Goal: Transaction & Acquisition: Purchase product/service

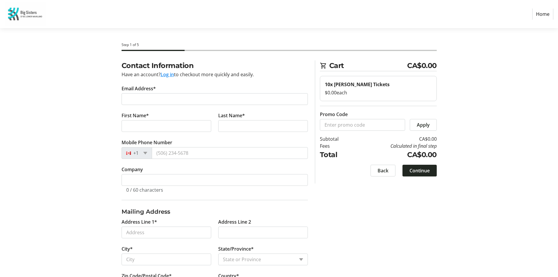
select select "CA"
click at [517, 86] on section "Step 1 of 5 Cart CA$0.00 10x [PERSON_NAME] Tickets $0.00 each Promo Code Apply …" at bounding box center [279, 167] width 558 height 278
drag, startPoint x: 52, startPoint y: 41, endPoint x: 56, endPoint y: 40, distance: 4.3
click at [52, 41] on section "Step 1 of 5 Cart CA$0.00 10x [PERSON_NAME] Tickets $0.00 each Promo Code Apply …" at bounding box center [276, 167] width 553 height 278
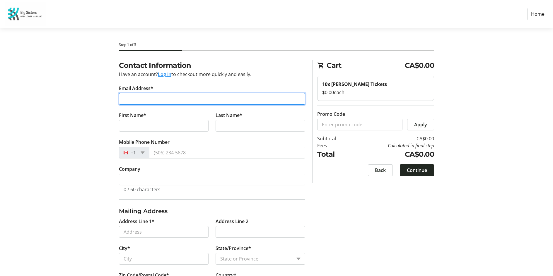
click at [171, 97] on input "Email Address*" at bounding box center [212, 99] width 186 height 12
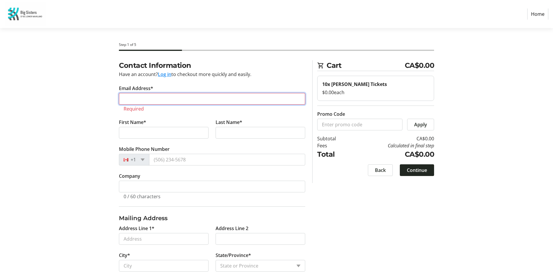
click at [157, 97] on input "Email Address*" at bounding box center [212, 99] width 186 height 12
paste input "[EMAIL_ADDRESS][DOMAIN_NAME]"
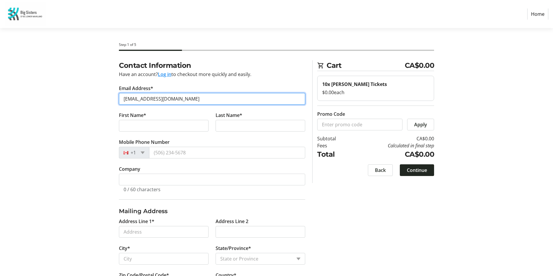
type input "[EMAIL_ADDRESS][DOMAIN_NAME]"
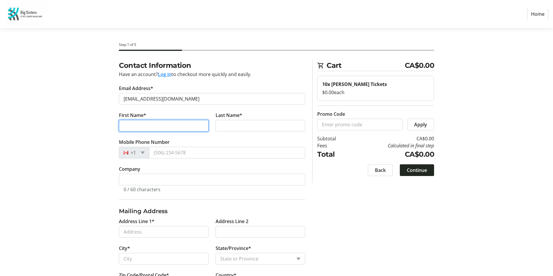
click at [134, 129] on input "First Name*" at bounding box center [164, 126] width 90 height 12
click at [124, 128] on input "First Name*" at bounding box center [164, 126] width 90 height 12
type input "[PERSON_NAME]"
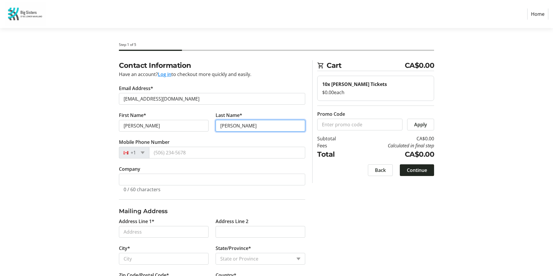
type input "[PERSON_NAME]"
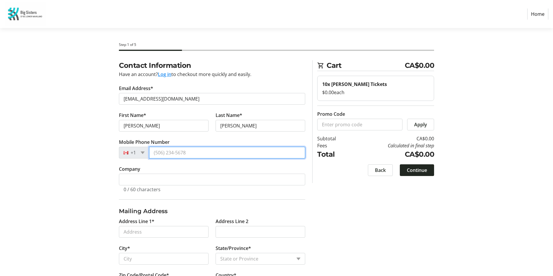
click at [179, 157] on input "Mobile Phone Number" at bounding box center [227, 153] width 156 height 12
type input "[PHONE_NUMBER]"
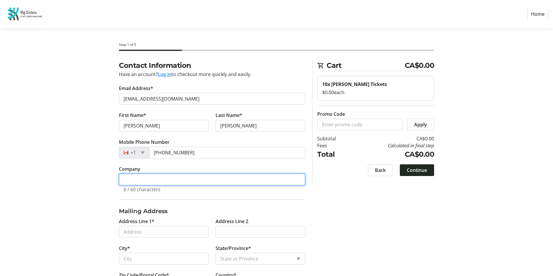
click at [180, 177] on input "Company" at bounding box center [212, 180] width 186 height 12
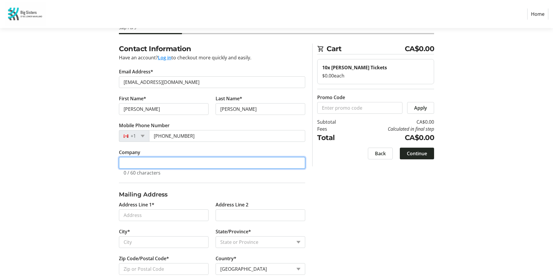
scroll to position [30, 0]
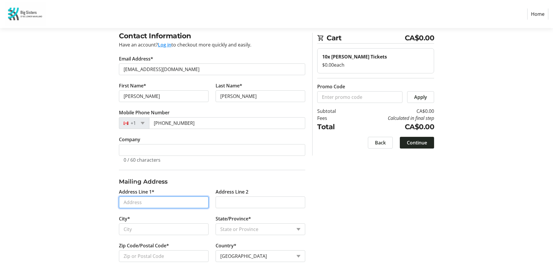
click at [146, 201] on input "Address Line 1*" at bounding box center [164, 203] width 90 height 12
paste input "[STREET_ADDRESS][PERSON_NAME]"
type input "[STREET_ADDRESS][PERSON_NAME]"
type input "Delta"
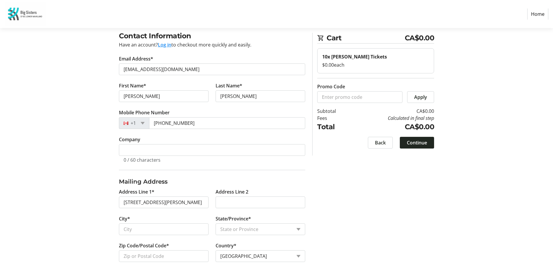
select select "BC"
type input "V4L 1W4"
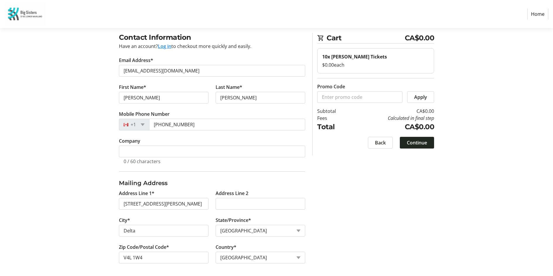
scroll to position [30, 0]
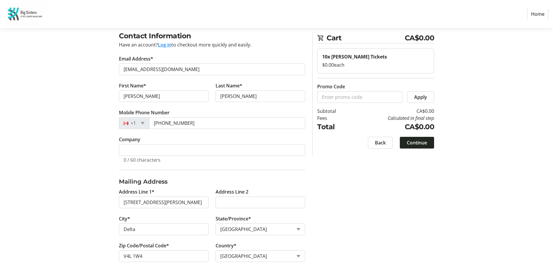
click at [419, 136] on span at bounding box center [417, 143] width 34 height 14
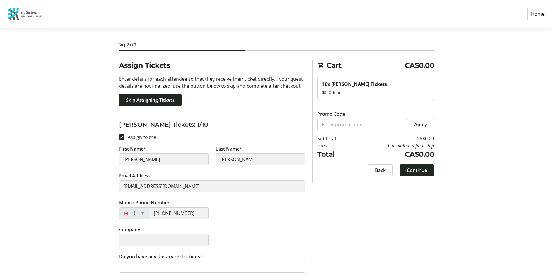
scroll to position [88, 0]
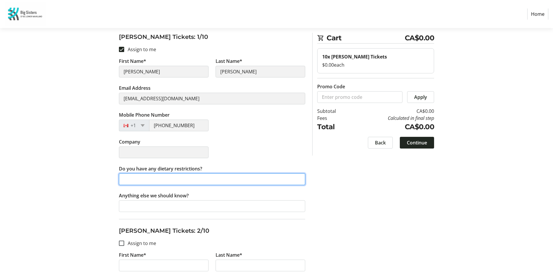
drag, startPoint x: 213, startPoint y: 177, endPoint x: 217, endPoint y: 176, distance: 3.7
click at [213, 177] on input "Do you have any dietary restrictions?" at bounding box center [212, 180] width 186 height 12
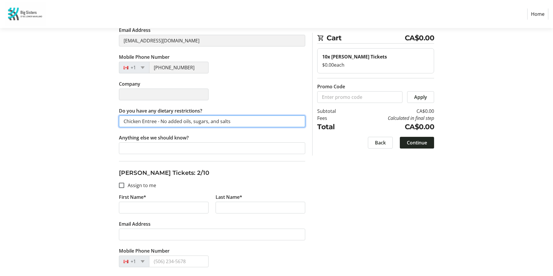
scroll to position [146, 0]
type input "Chicken Entree - No added oils, sugars, and salts"
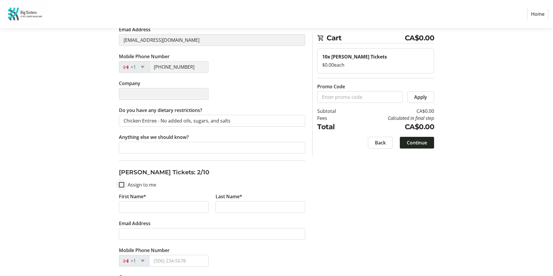
click at [119, 187] on div at bounding box center [121, 185] width 14 height 14
checkbox input "true"
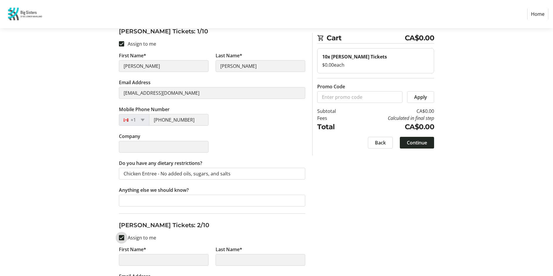
type input "[PERSON_NAME]"
type input "[EMAIL_ADDRESS][DOMAIN_NAME]"
type input "[PHONE_NUMBER]"
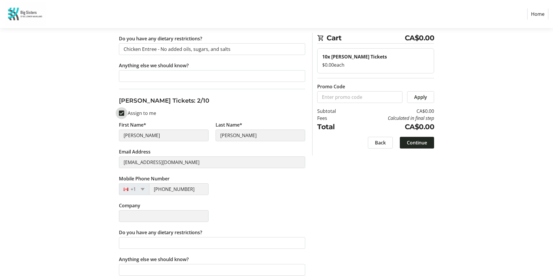
scroll to position [234, 0]
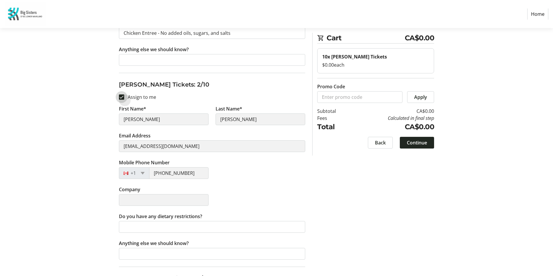
click at [119, 98] on input "Assign to me" at bounding box center [121, 97] width 5 height 5
checkbox input "false"
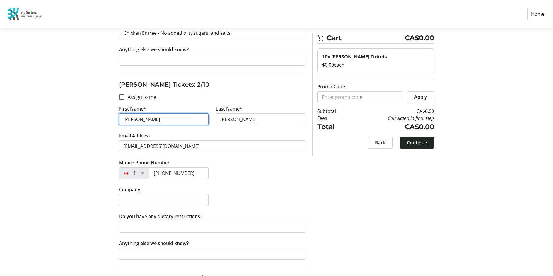
drag, startPoint x: 142, startPoint y: 120, endPoint x: 113, endPoint y: 118, distance: 29.1
type input "[PERSON_NAME]"
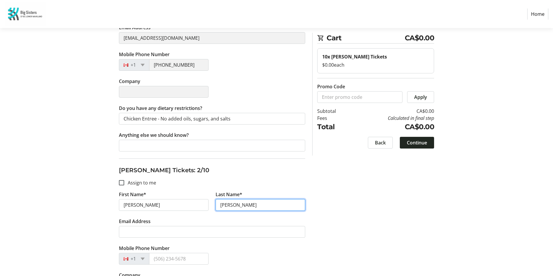
scroll to position [146, 0]
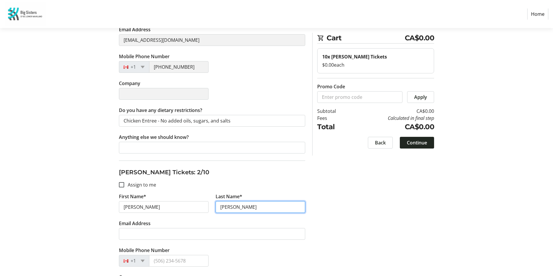
type input "[PERSON_NAME]"
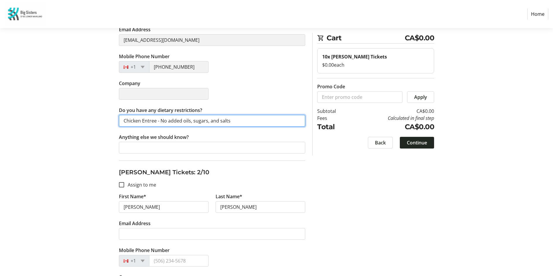
drag, startPoint x: 143, startPoint y: 119, endPoint x: 110, endPoint y: 120, distance: 32.2
click at [241, 124] on input "Chicken Entree - No added oils, sugars, and salts" at bounding box center [212, 121] width 186 height 12
click at [220, 119] on input "Chicken Entree - No added oils, sugars, and salts" at bounding box center [212, 121] width 186 height 12
drag, startPoint x: 236, startPoint y: 120, endPoint x: 232, endPoint y: 120, distance: 3.8
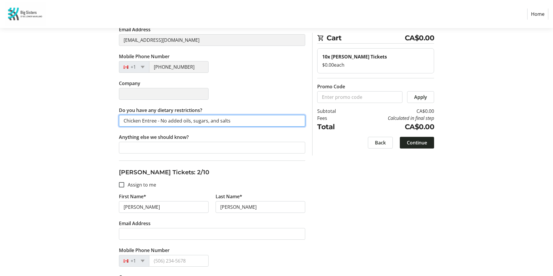
click at [232, 120] on input "Chicken Entree - No added oils, sugars, and salts" at bounding box center [212, 121] width 186 height 12
drag, startPoint x: 234, startPoint y: 122, endPoint x: 115, endPoint y: 122, distance: 118.9
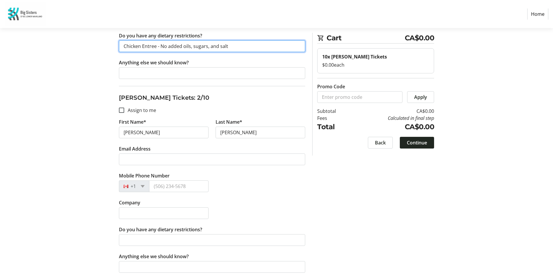
scroll to position [234, 0]
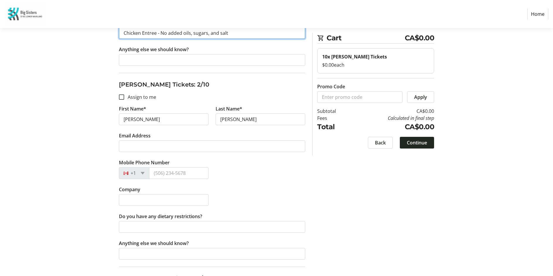
type input "Chicken Entree - No added oils, sugars, and salt"
click at [165, 140] on tr-form-field "Email Address" at bounding box center [212, 145] width 186 height 27
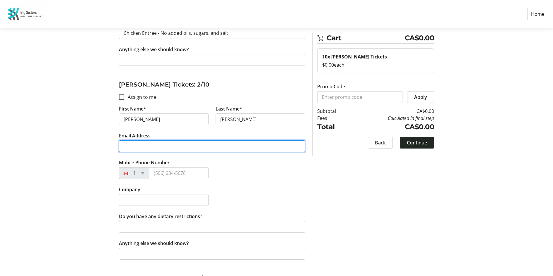
click at [162, 146] on input "Email Address" at bounding box center [212, 147] width 186 height 12
paste input "Chicken Entree - No added oils, sugars, and salt"
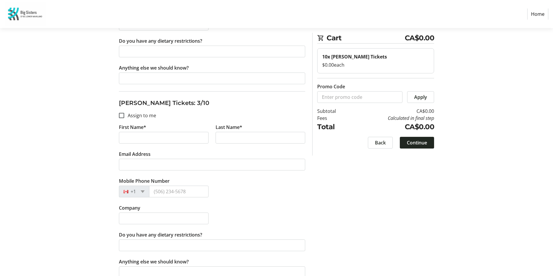
type input "Chicken Entree - No added oils, sugars, and salt"
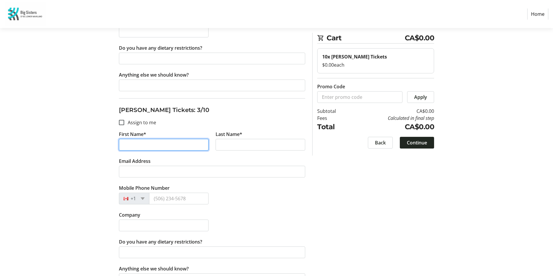
click at [157, 139] on input "First Name*" at bounding box center [164, 145] width 90 height 12
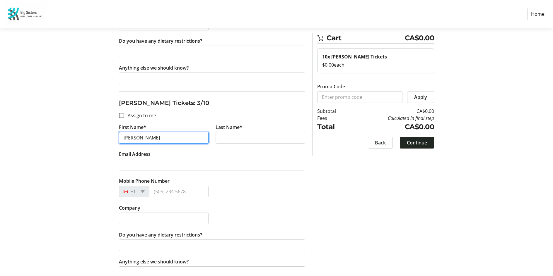
type input "[PERSON_NAME]"
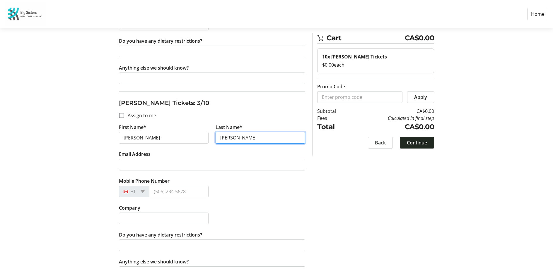
type input "[PERSON_NAME]"
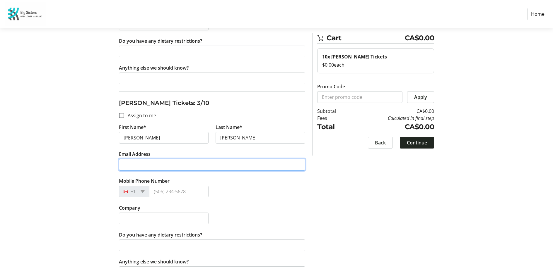
click at [204, 165] on input "Email Address" at bounding box center [212, 165] width 186 height 12
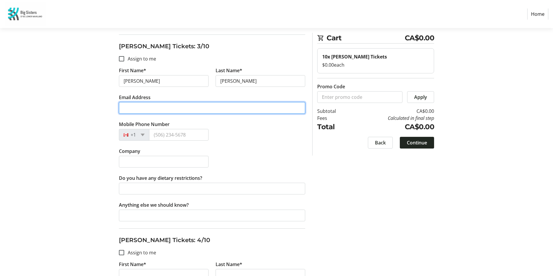
scroll to position [475, 0]
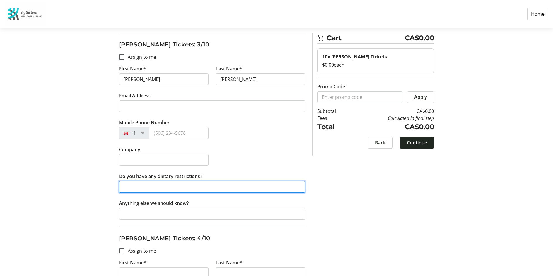
click at [169, 186] on input "Do you have any dietary restrictions?" at bounding box center [212, 187] width 186 height 12
paste input "Pasta Entree - anaphylactic [MEDICAL_DATA], fish, mustard seed, kiwi, papaya"
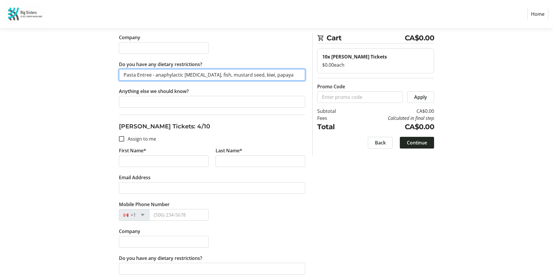
scroll to position [593, 0]
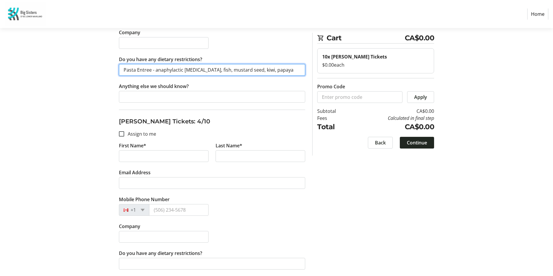
type input "Pasta Entree - anaphylactic [MEDICAL_DATA], fish, mustard seed, kiwi, papaya"
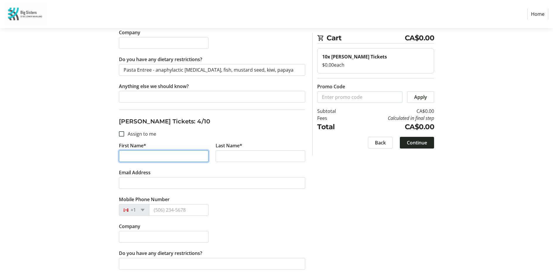
click at [151, 153] on input "First Name*" at bounding box center [164, 156] width 90 height 12
type input "[PERSON_NAME]"
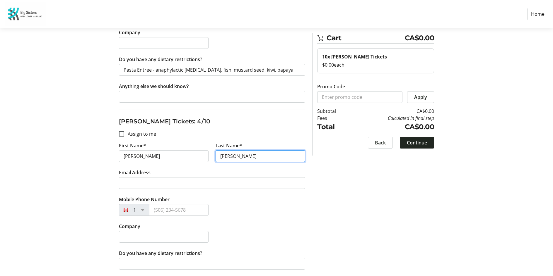
type input "[PERSON_NAME]"
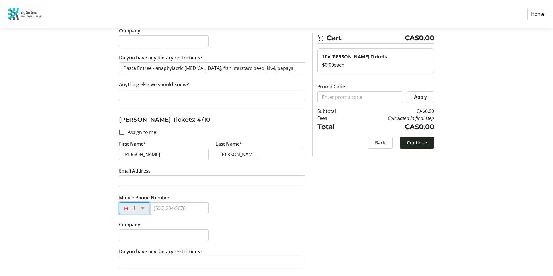
scroll to position [651, 0]
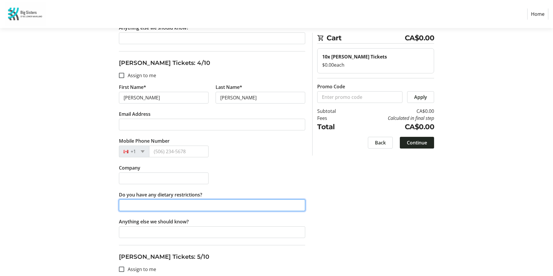
drag, startPoint x: 159, startPoint y: 208, endPoint x: 156, endPoint y: 208, distance: 3.2
click at [159, 208] on input "Do you have any dietary restrictions?" at bounding box center [212, 206] width 186 height 12
type input "Pasta Entree"
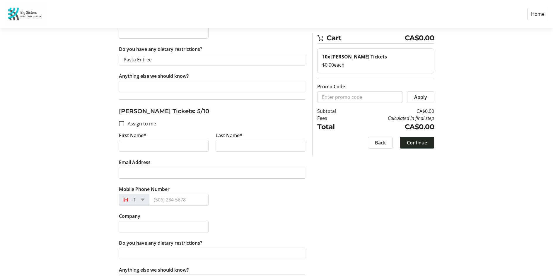
scroll to position [798, 0]
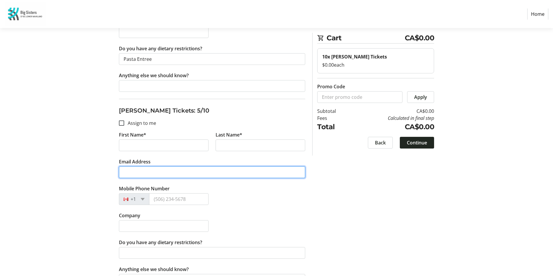
drag, startPoint x: 165, startPoint y: 170, endPoint x: 162, endPoint y: 172, distance: 3.3
paste input "[PERSON_NAME][EMAIL_ADDRESS][PERSON_NAME][DOMAIN_NAME]"
type input "[PERSON_NAME][EMAIL_ADDRESS][PERSON_NAME][DOMAIN_NAME]"
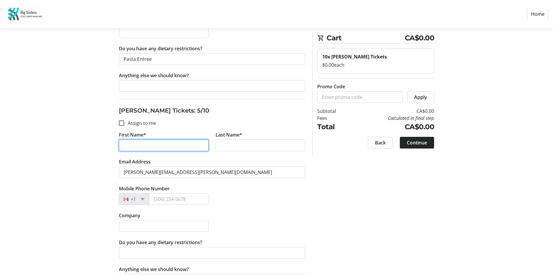
click at [139, 144] on input "First Name*" at bounding box center [164, 146] width 90 height 12
type input "[PERSON_NAME]"
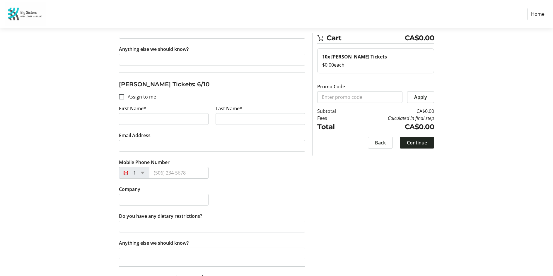
scroll to position [1003, 0]
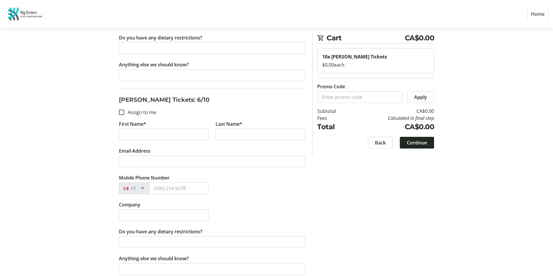
type input "[PERSON_NAME]"
click at [154, 133] on input "First Name*" at bounding box center [164, 135] width 90 height 12
type input "[PERSON_NAME]"
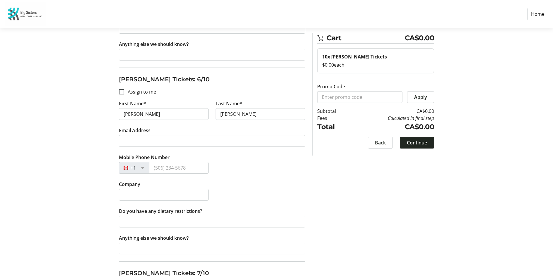
scroll to position [1032, 0]
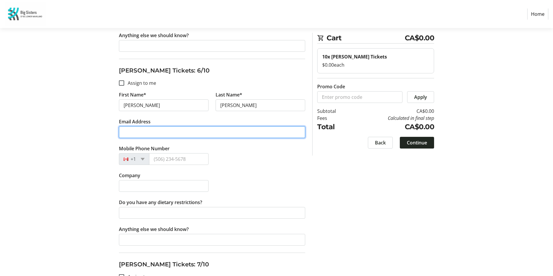
paste input "[PERSON_NAME][EMAIL_ADDRESS][DOMAIN_NAME]"
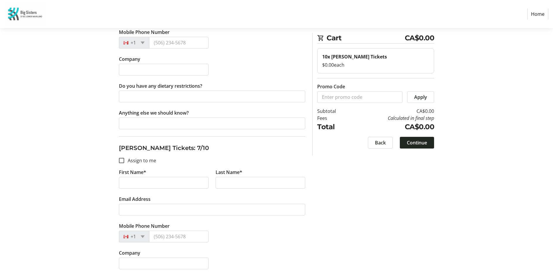
scroll to position [1149, 0]
type input "[PERSON_NAME][EMAIL_ADDRESS][DOMAIN_NAME]"
click at [149, 180] on input "First Name*" at bounding box center [164, 183] width 90 height 12
type input "[PERSON_NAME]"
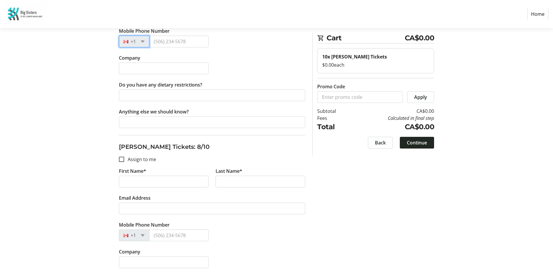
scroll to position [1354, 0]
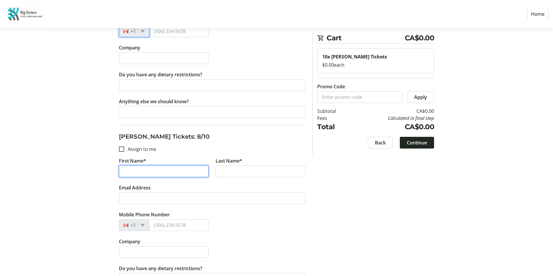
click at [149, 170] on input "First Name*" at bounding box center [164, 172] width 90 height 12
type input "[PERSON_NAME]"
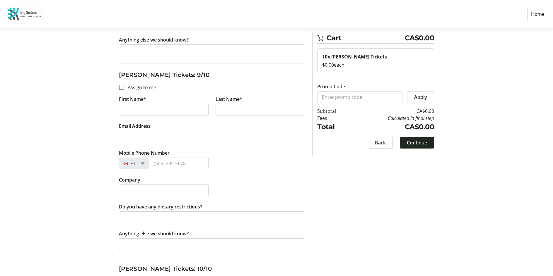
scroll to position [1617, 0]
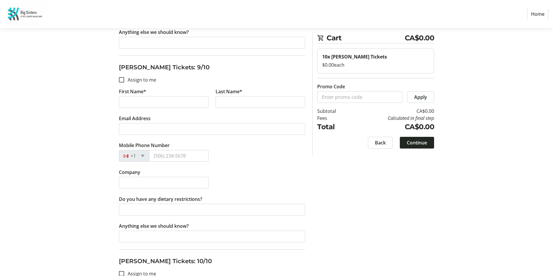
type input "[PERSON_NAME]"
click at [162, 100] on input "First Name*" at bounding box center [164, 102] width 90 height 12
type input "[PERSON_NAME]"
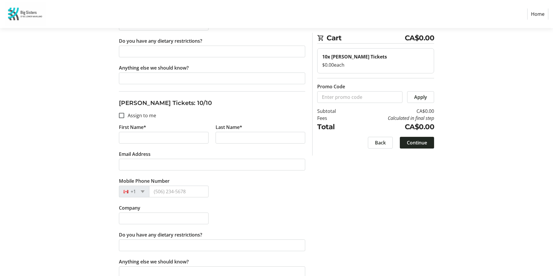
scroll to position [1785, 0]
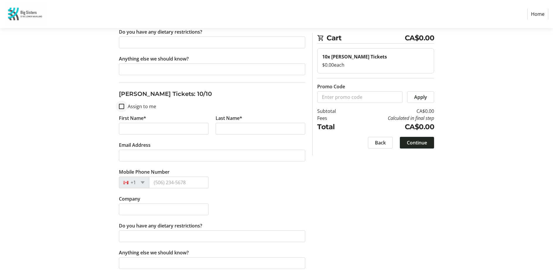
type input "[PERSON_NAME]"
click at [122, 110] on div at bounding box center [121, 107] width 14 height 14
checkbox input "true"
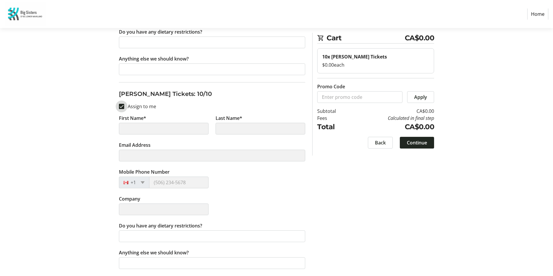
type input "[PERSON_NAME]"
type input "[EMAIL_ADDRESS][DOMAIN_NAME]"
type input "[PHONE_NUMBER]"
click at [423, 141] on span "Continue" at bounding box center [417, 142] width 20 height 7
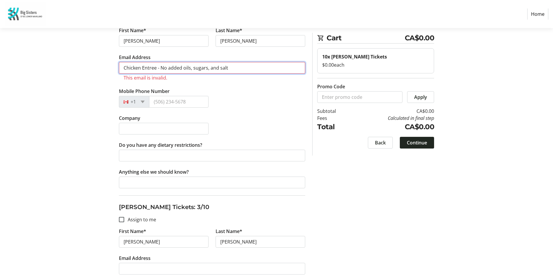
scroll to position [300, 0]
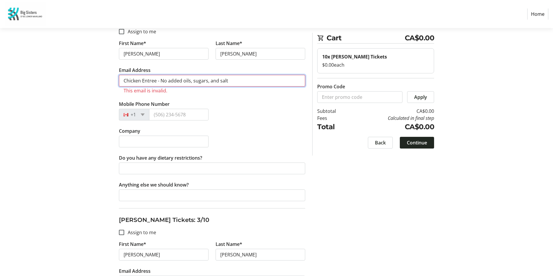
drag, startPoint x: 238, startPoint y: 82, endPoint x: 120, endPoint y: 81, distance: 118.0
click at [120, 81] on input "Chicken Entree - No added oils, sugars, and salt" at bounding box center [212, 81] width 186 height 12
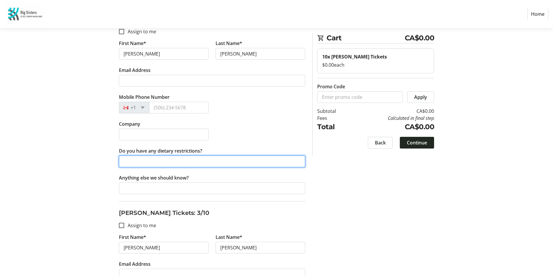
click at [149, 158] on input "Do you have any dietary restrictions?" at bounding box center [212, 162] width 186 height 12
paste input "Chicken Entree - No added oils, sugars, and salt"
type input "Chicken Entree - No added oils, sugars, and salt"
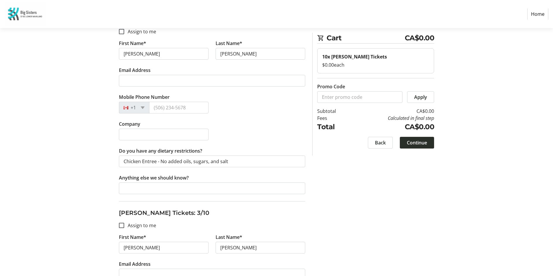
click at [419, 140] on span "Continue" at bounding box center [417, 142] width 20 height 7
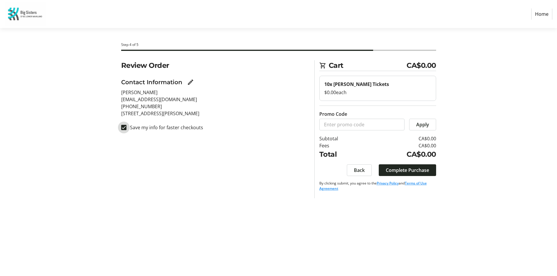
click at [123, 129] on input "Save my info for faster checkouts" at bounding box center [123, 127] width 5 height 5
checkbox input "false"
click at [411, 170] on span "Complete Purchase" at bounding box center [407, 170] width 43 height 7
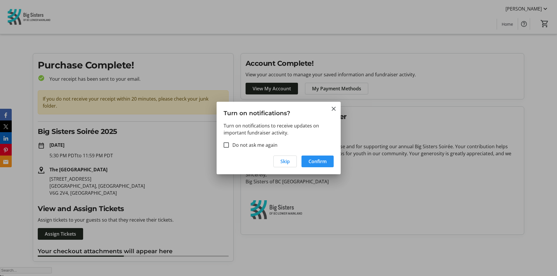
click at [322, 162] on span "Confirm" at bounding box center [318, 161] width 18 height 7
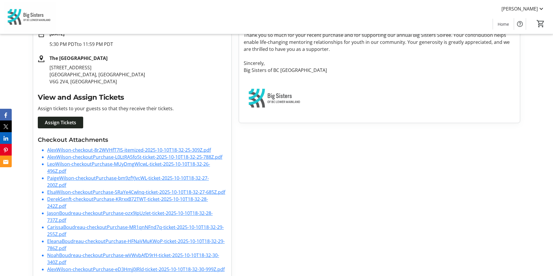
scroll to position [116, 0]
